Goal: Contribute content

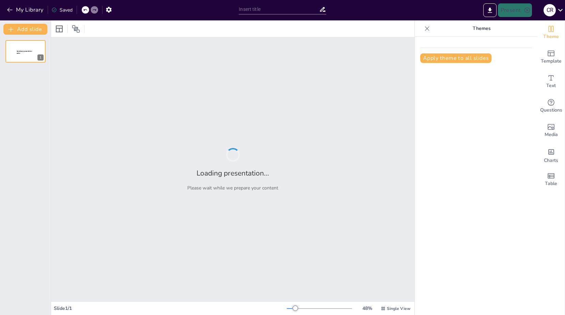
type input "Evaluación de Proveedores Cloud para EcoMarket: Servicios Clave y Comparativa"
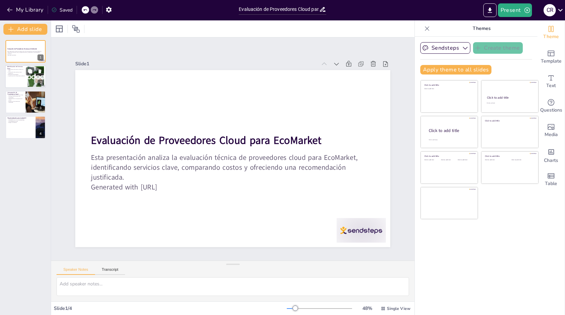
click at [16, 75] on p "Enfoque en escalabilidad." at bounding box center [16, 74] width 18 height 1
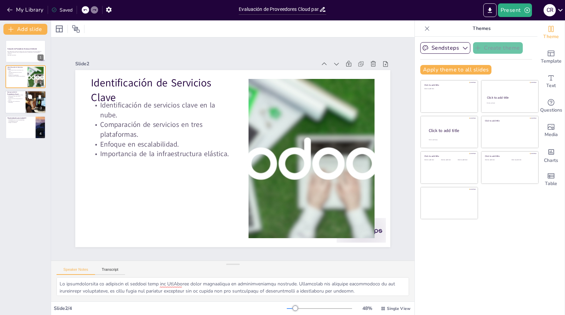
click at [13, 102] on p "Evaluación de características adicionales." at bounding box center [15, 102] width 16 height 2
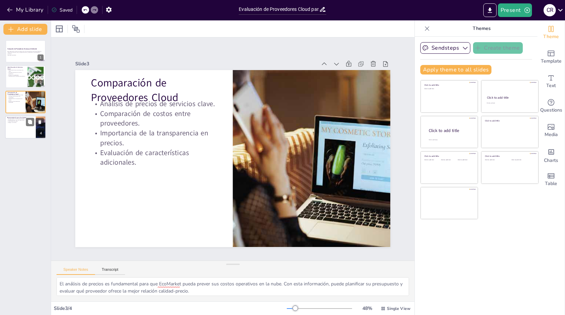
click at [12, 128] on div at bounding box center [25, 127] width 41 height 23
type textarea "Recomendamos GCP porque su interfaz amigable y su modelo de precios son ideales…"
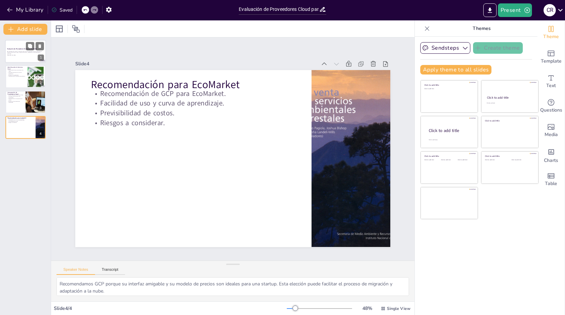
click at [14, 55] on p "Generated with [URL]" at bounding box center [25, 55] width 37 height 1
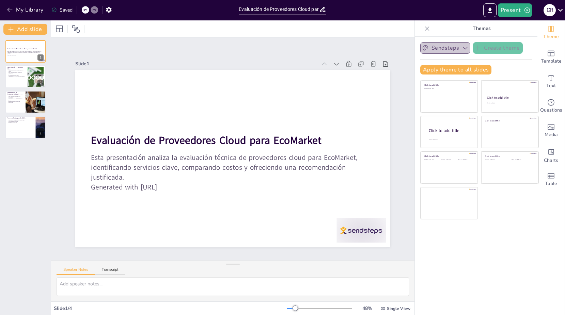
click at [463, 51] on icon "button" at bounding box center [465, 48] width 7 height 7
click at [493, 10] on icon "Export to PowerPoint" at bounding box center [490, 10] width 7 height 7
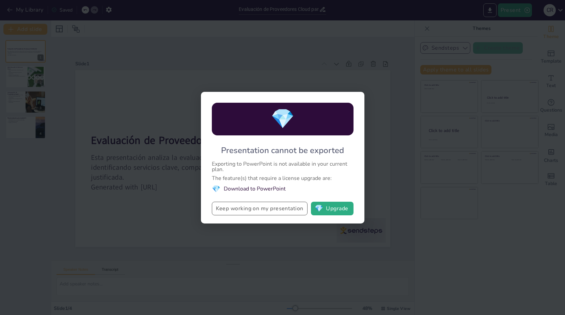
click at [242, 213] on button "Keep working on my presentation" at bounding box center [260, 209] width 96 height 14
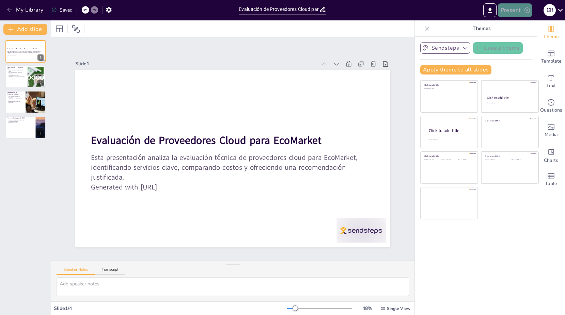
click at [511, 8] on button "Present" at bounding box center [515, 10] width 34 height 14
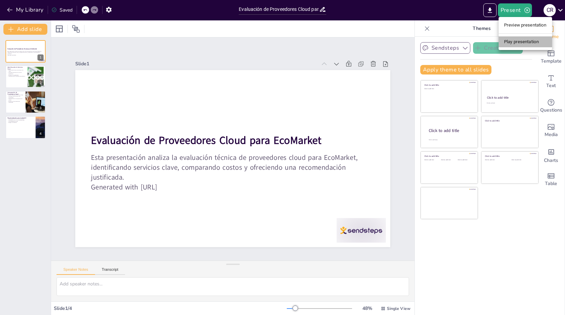
click at [518, 41] on li "Play presentation" at bounding box center [525, 41] width 53 height 11
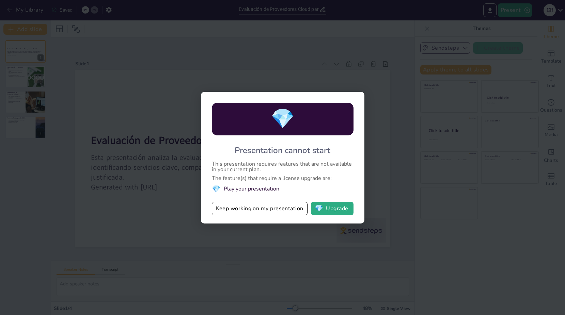
click at [410, 65] on div "💎 Presentation cannot start This presentation requires features that are not av…" at bounding box center [282, 157] width 565 height 315
click at [226, 208] on button "Keep working on my presentation" at bounding box center [260, 209] width 96 height 14
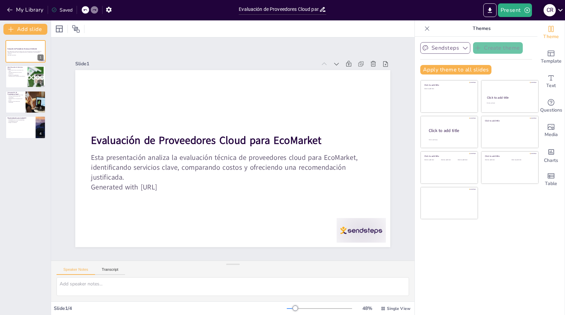
click at [562, 11] on icon at bounding box center [560, 9] width 9 height 9
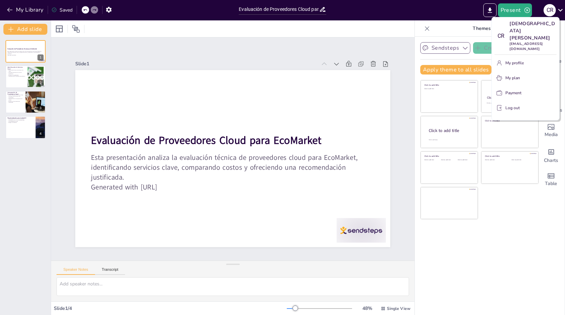
click at [514, 60] on p "My profile" at bounding box center [515, 63] width 18 height 6
